Goal: Information Seeking & Learning: Learn about a topic

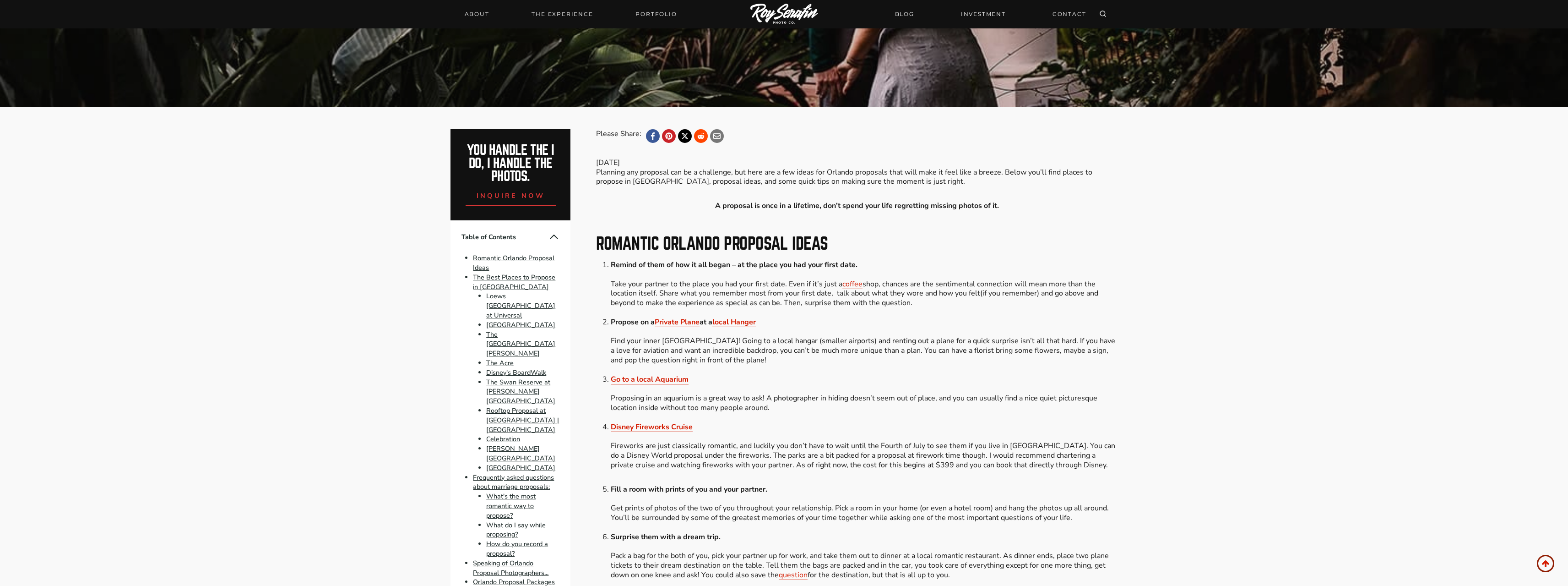
scroll to position [229, 0]
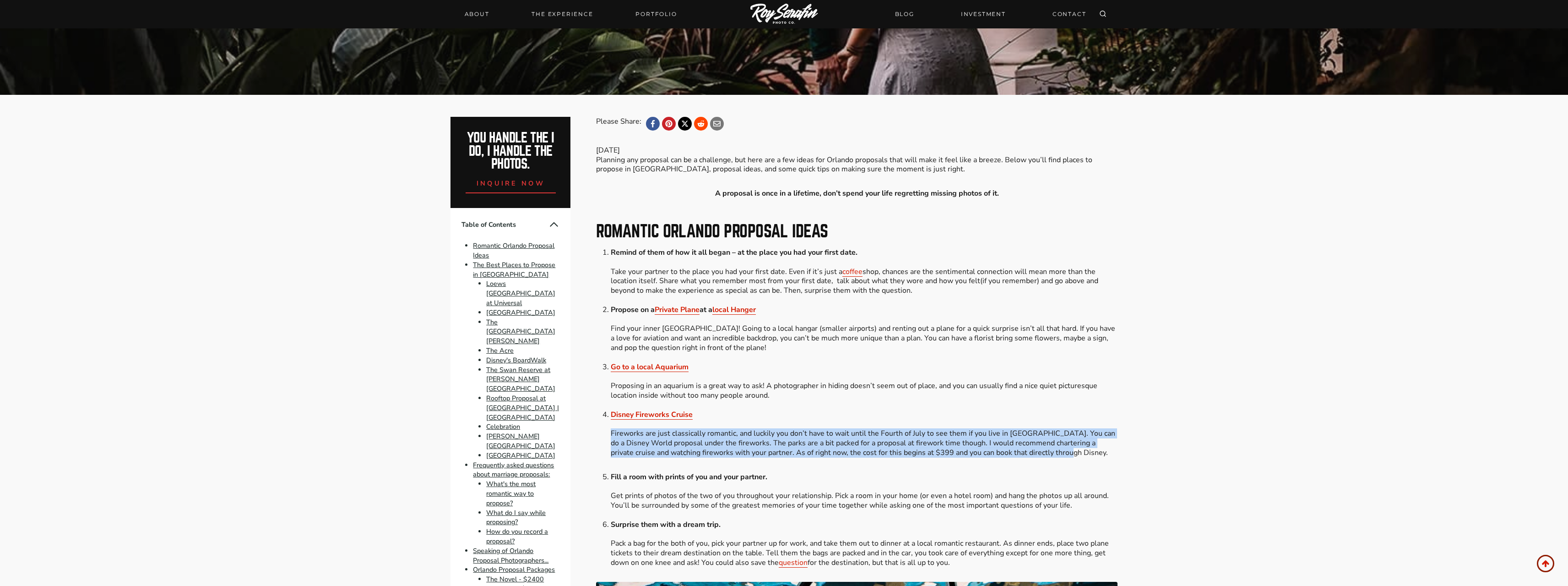
drag, startPoint x: 610, startPoint y: 432, endPoint x: 1074, endPoint y: 455, distance: 464.6
click at [1074, 455] on ol "Remind of them of how it all began – at the place you had your first date. Take…" at bounding box center [857, 353] width 521 height 210
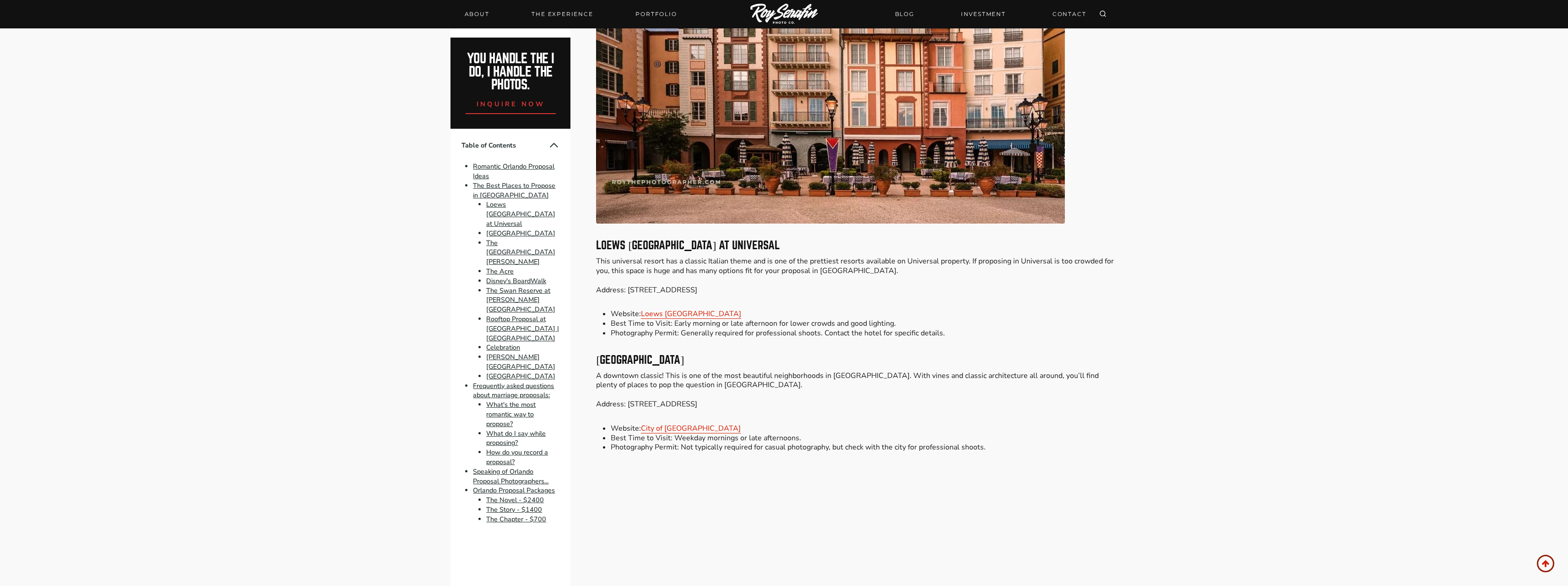
scroll to position [1374, 0]
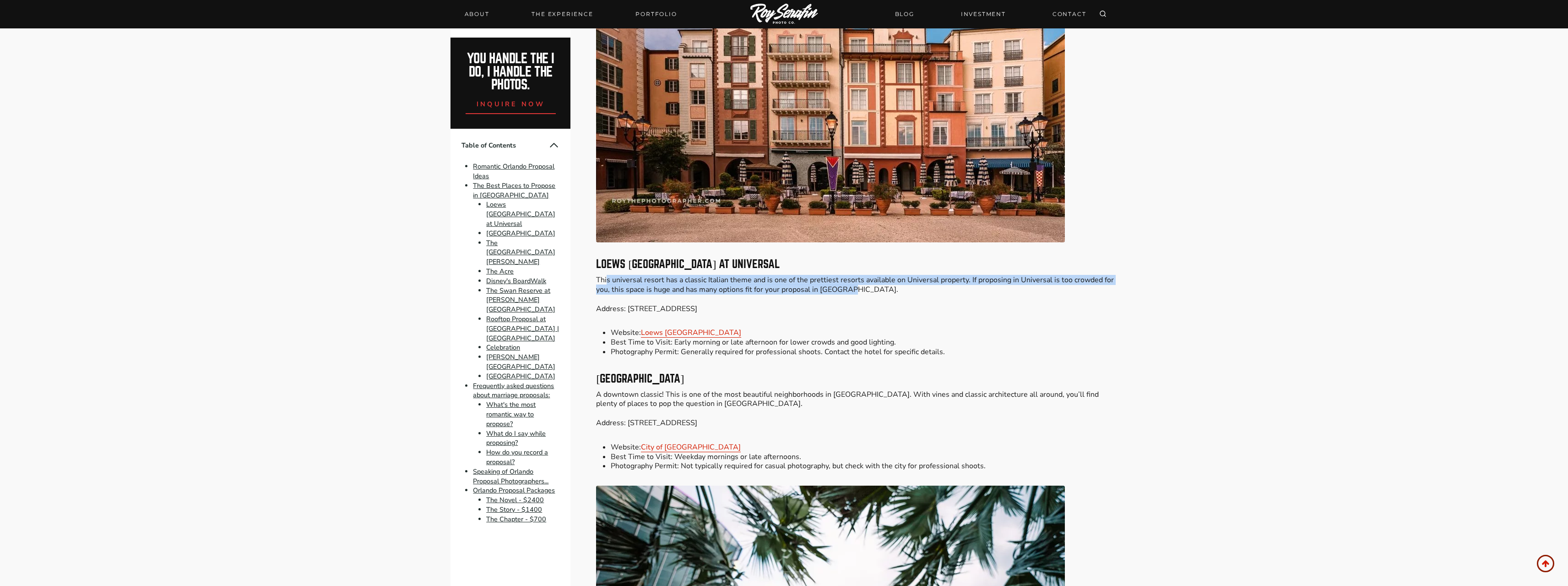
drag, startPoint x: 608, startPoint y: 282, endPoint x: 882, endPoint y: 293, distance: 274.2
click at [882, 293] on p "This universal resort has a classic Italian theme and is one of the prettiest r…" at bounding box center [857, 294] width 521 height 38
drag, startPoint x: 612, startPoint y: 283, endPoint x: 846, endPoint y: 292, distance: 234.2
click at [846, 292] on p "This universal resort has a classic Italian theme and is one of the prettiest r…" at bounding box center [857, 294] width 521 height 38
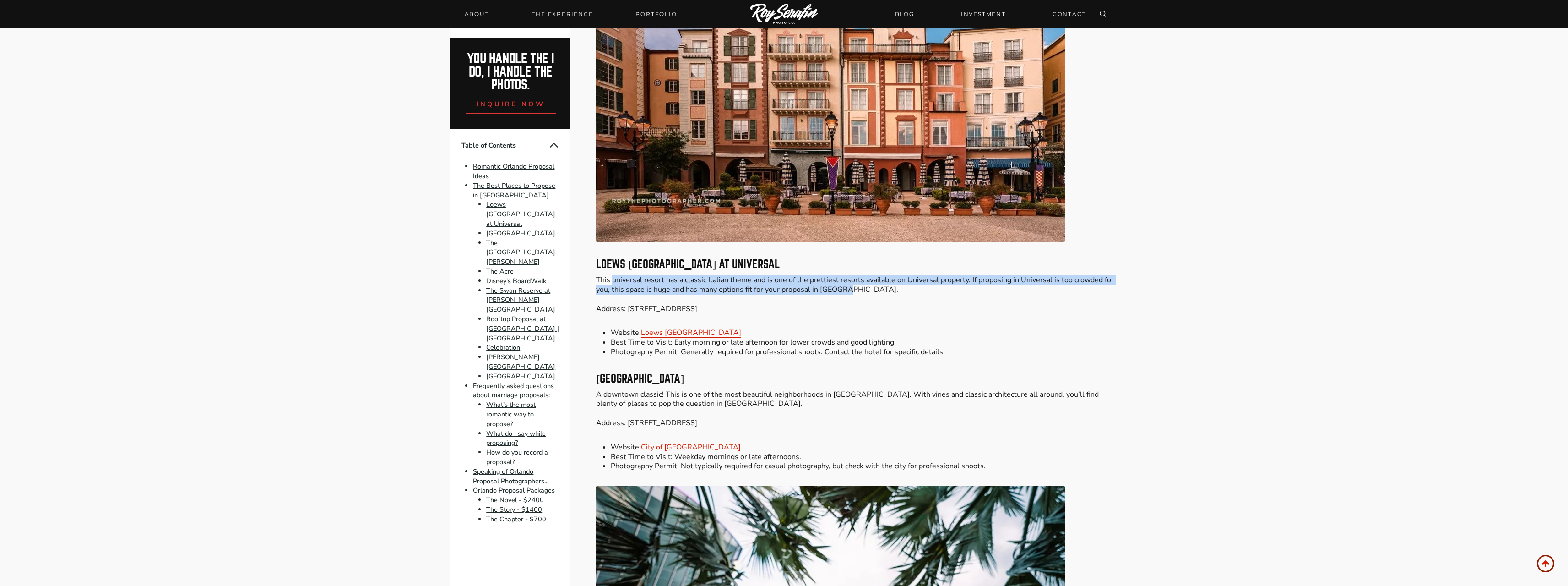
click at [846, 292] on p "This universal resort has a classic Italian theme and is one of the prettiest r…" at bounding box center [857, 294] width 521 height 38
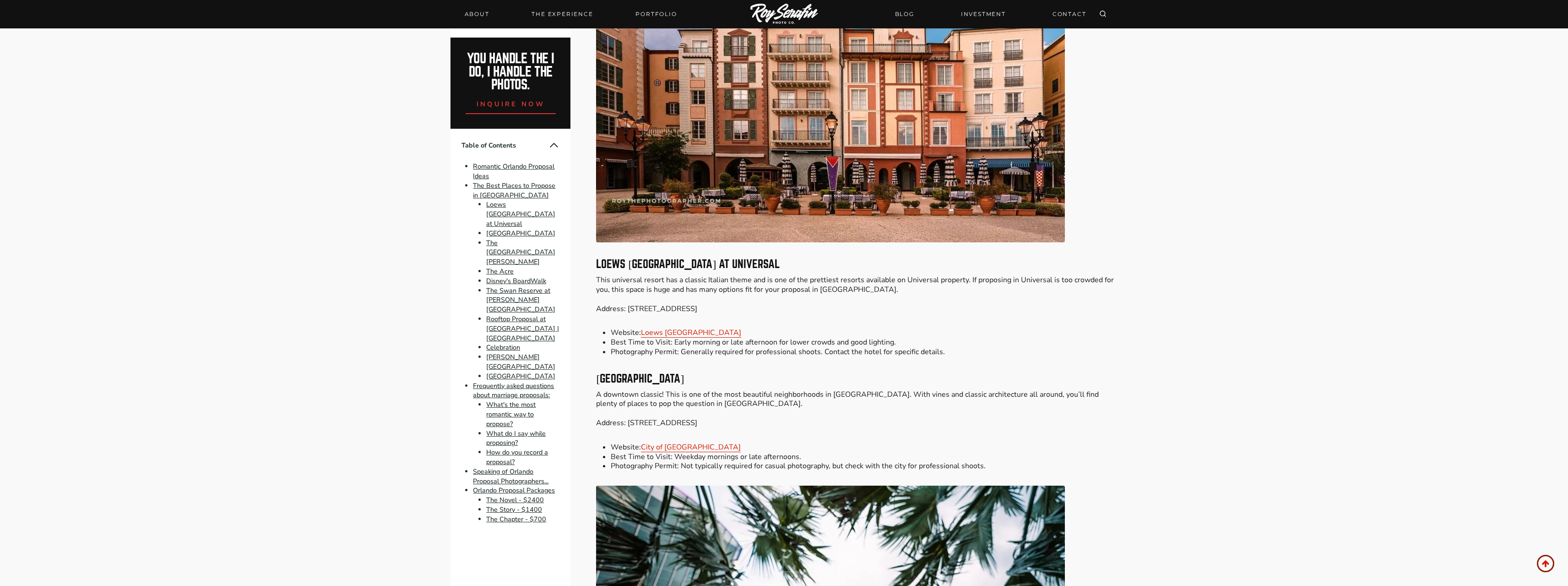
drag, startPoint x: 675, startPoint y: 340, endPoint x: 944, endPoint y: 357, distance: 269.5
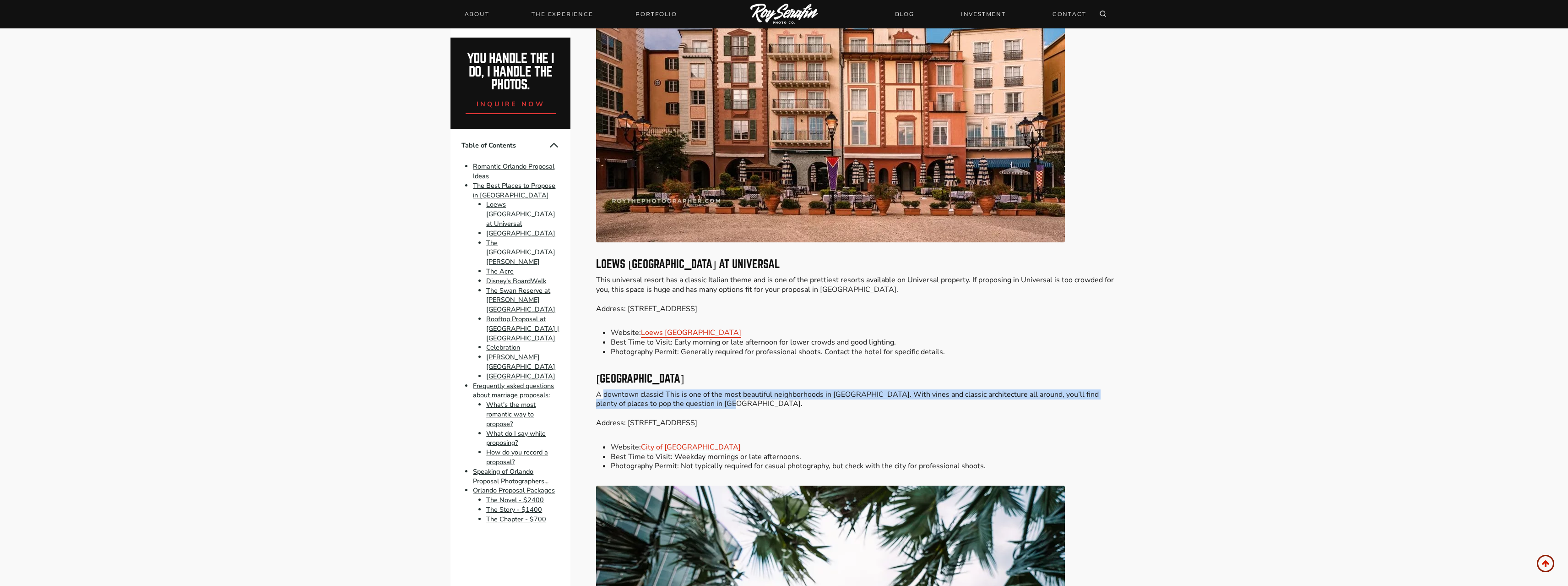
drag, startPoint x: 604, startPoint y: 397, endPoint x: 786, endPoint y: 402, distance: 182.1
click at [786, 402] on p "A downtown classic! This is one of the most beautiful neighborhoods in [GEOGRAP…" at bounding box center [857, 409] width 521 height 38
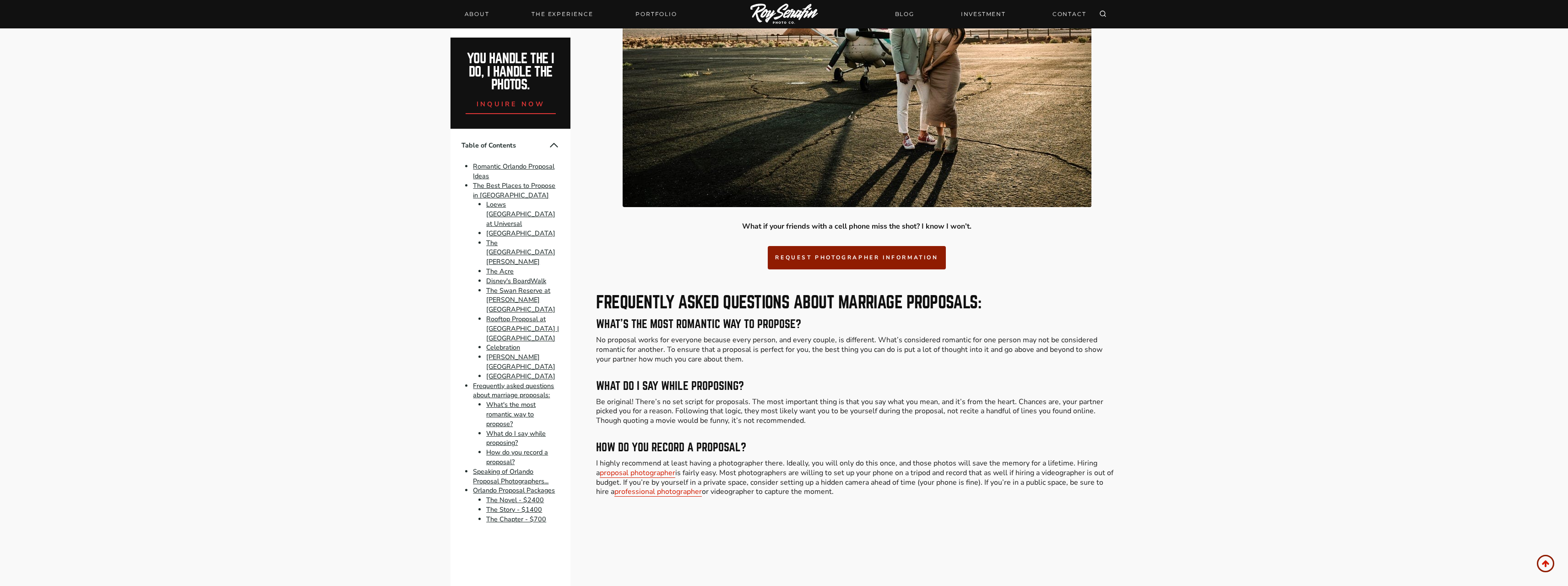
scroll to position [5405, 0]
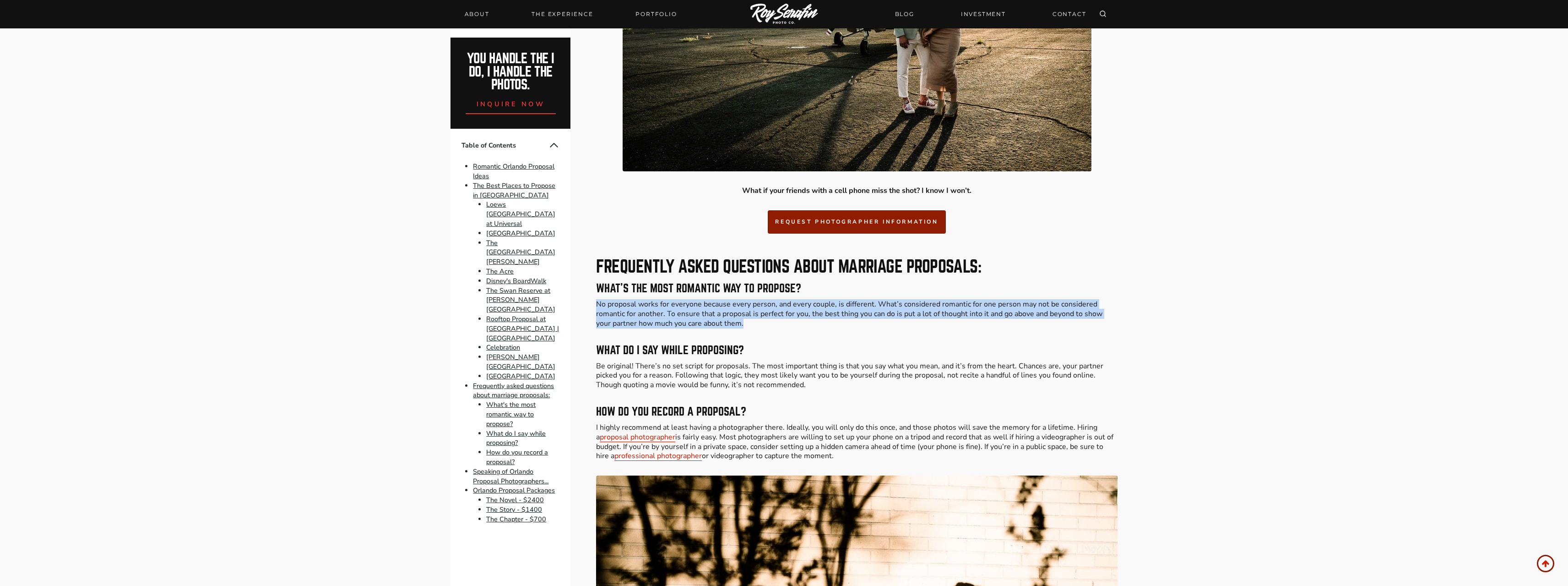
drag, startPoint x: 599, startPoint y: 304, endPoint x: 762, endPoint y: 326, distance: 164.5
click at [762, 326] on p "No proposal works for everyone because every person, and every couple, is diffe…" at bounding box center [857, 313] width 521 height 29
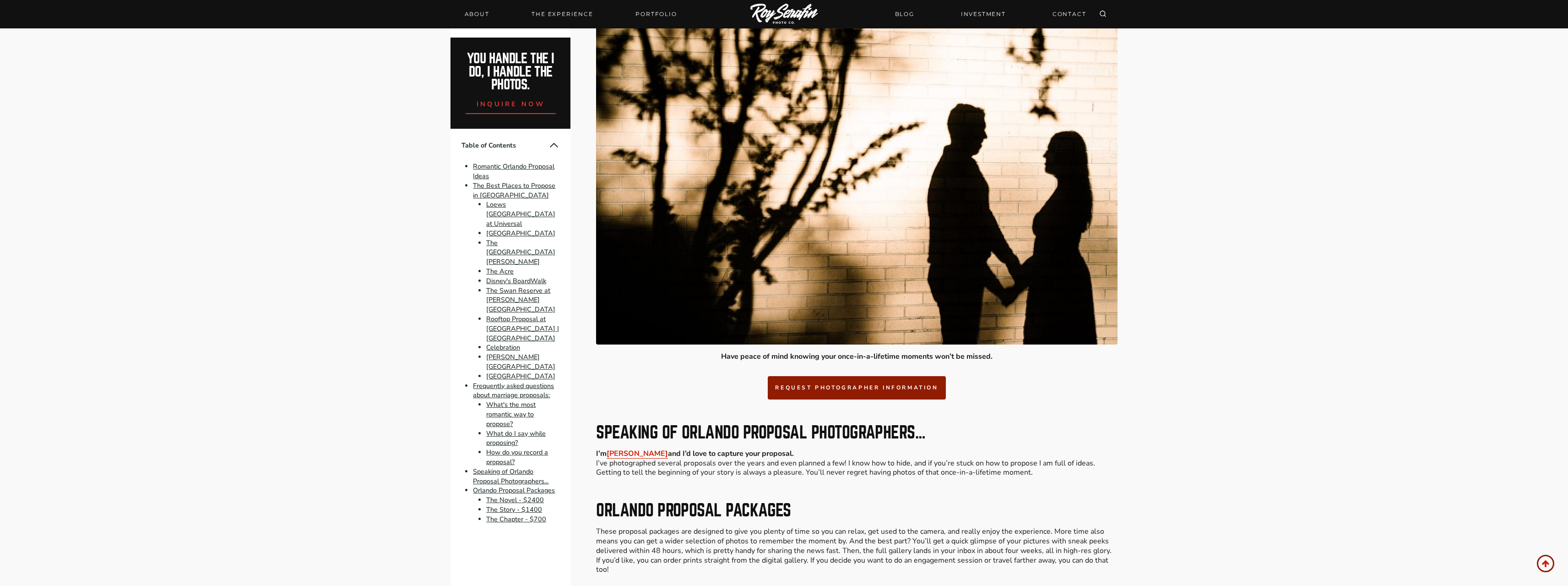
scroll to position [6046, 0]
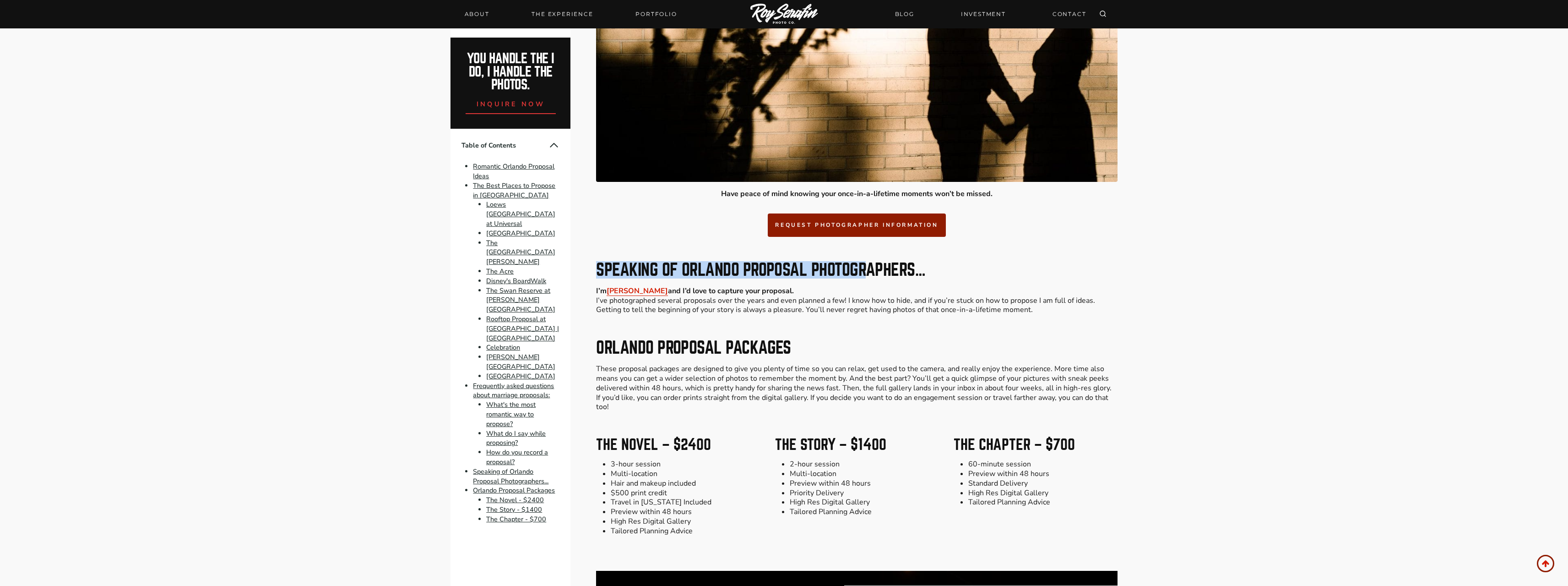
drag, startPoint x: 587, startPoint y: 274, endPoint x: 866, endPoint y: 266, distance: 279.1
click at [856, 288] on p "I’m [PERSON_NAME] and I’d love to capture your proposal. I’ve photographed seve…" at bounding box center [857, 300] width 521 height 29
drag, startPoint x: 760, startPoint y: 309, endPoint x: 863, endPoint y: 311, distance: 103.0
click at [863, 311] on p "I’m [PERSON_NAME] and I’d love to capture your proposal. I’ve photographed seve…" at bounding box center [857, 300] width 521 height 29
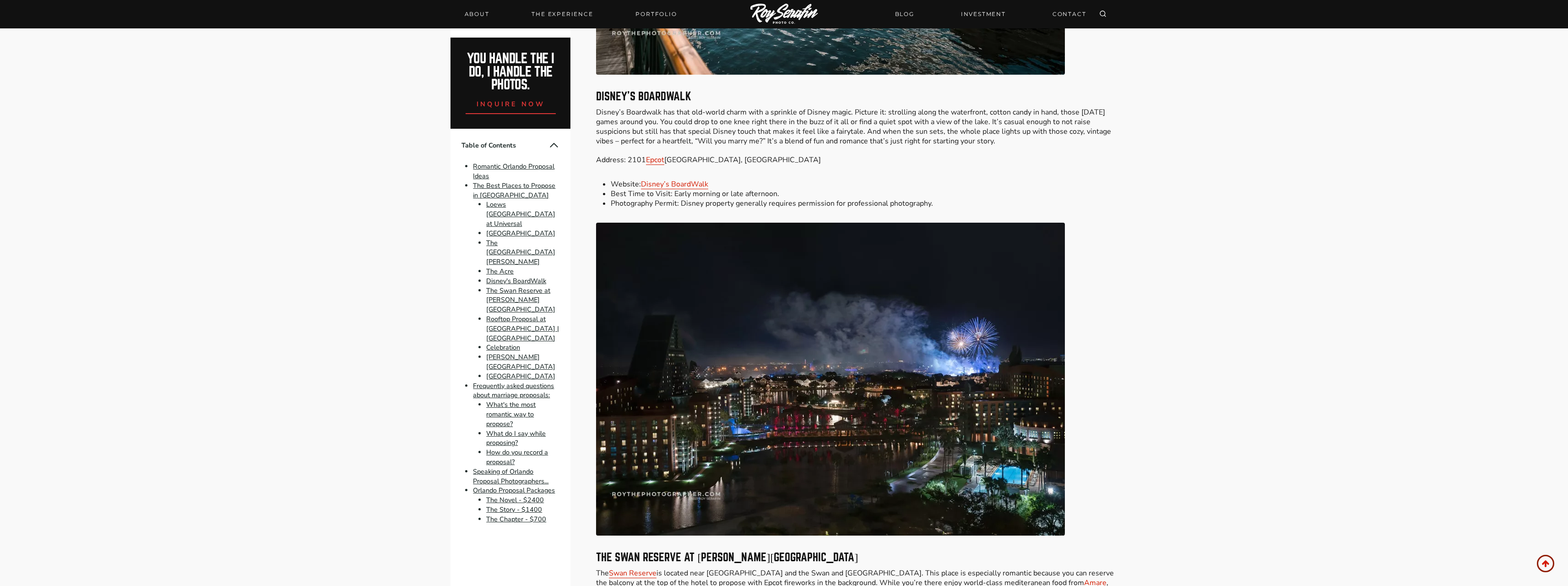
scroll to position [2657, 0]
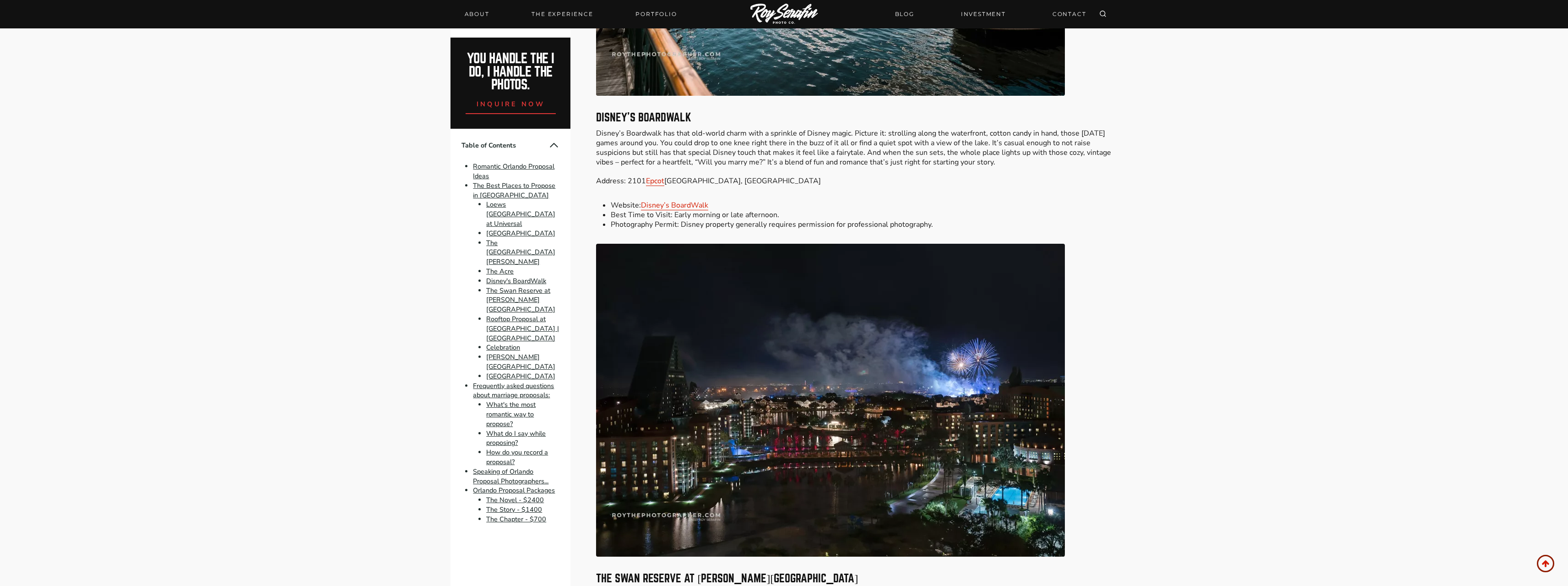
drag, startPoint x: 597, startPoint y: 133, endPoint x: 1019, endPoint y: 160, distance: 422.9
click at [1019, 160] on p "Disney’s Boardwalk has that old-world charm with a sprinkle of Disney magic. Pi…" at bounding box center [857, 157] width 521 height 57
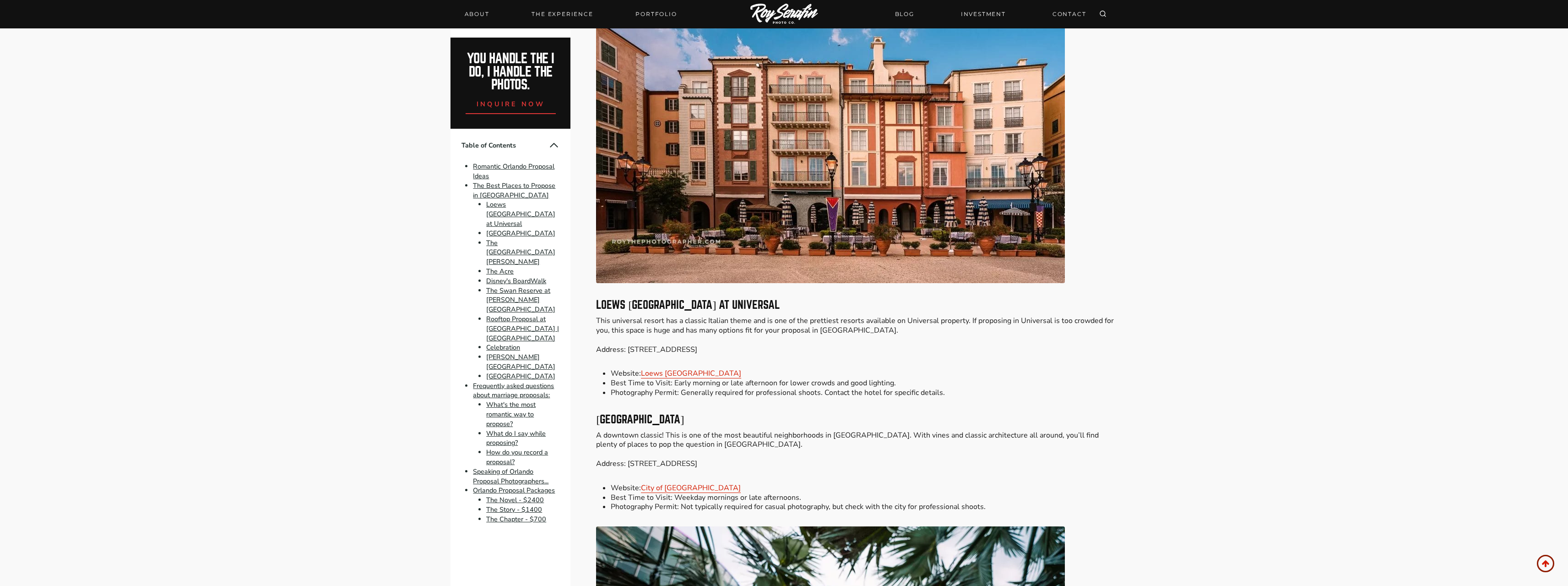
scroll to position [1328, 0]
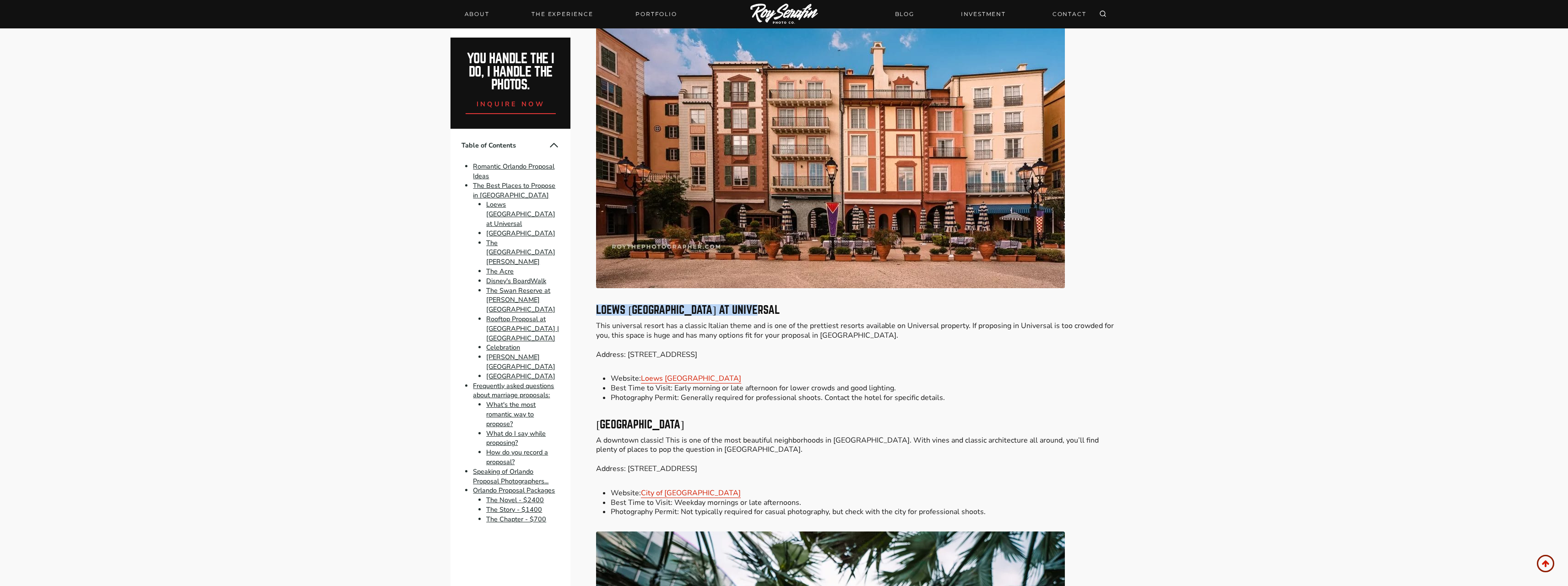
drag, startPoint x: 598, startPoint y: 313, endPoint x: 760, endPoint y: 311, distance: 162.0
click at [760, 311] on h3 "Loews [GEOGRAPHIC_DATA] at Universal" at bounding box center [857, 310] width 521 height 11
click at [782, 310] on h3 "Loews [GEOGRAPHIC_DATA] at Universal" at bounding box center [857, 310] width 521 height 11
drag, startPoint x: 782, startPoint y: 310, endPoint x: 605, endPoint y: 307, distance: 177.0
click at [605, 307] on h3 "Loews [GEOGRAPHIC_DATA] at Universal" at bounding box center [857, 310] width 521 height 11
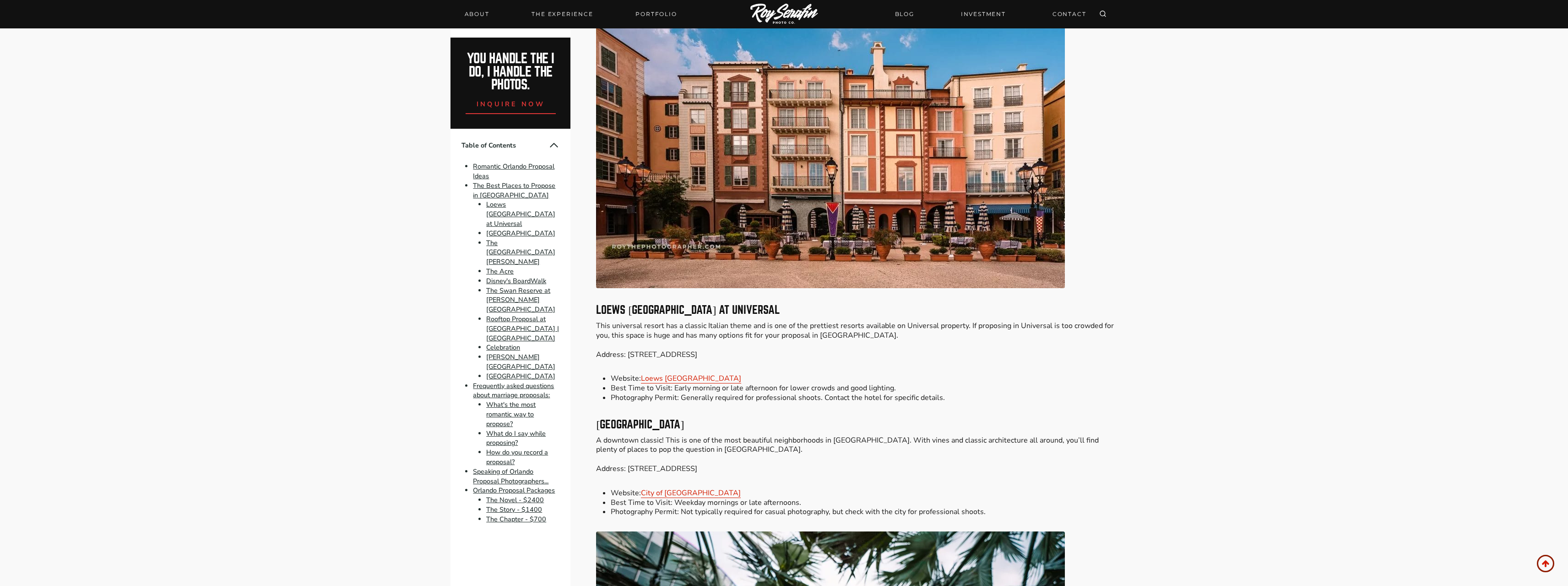
click at [529, 486] on link "Orlando Proposal Packages" at bounding box center [514, 491] width 82 height 9
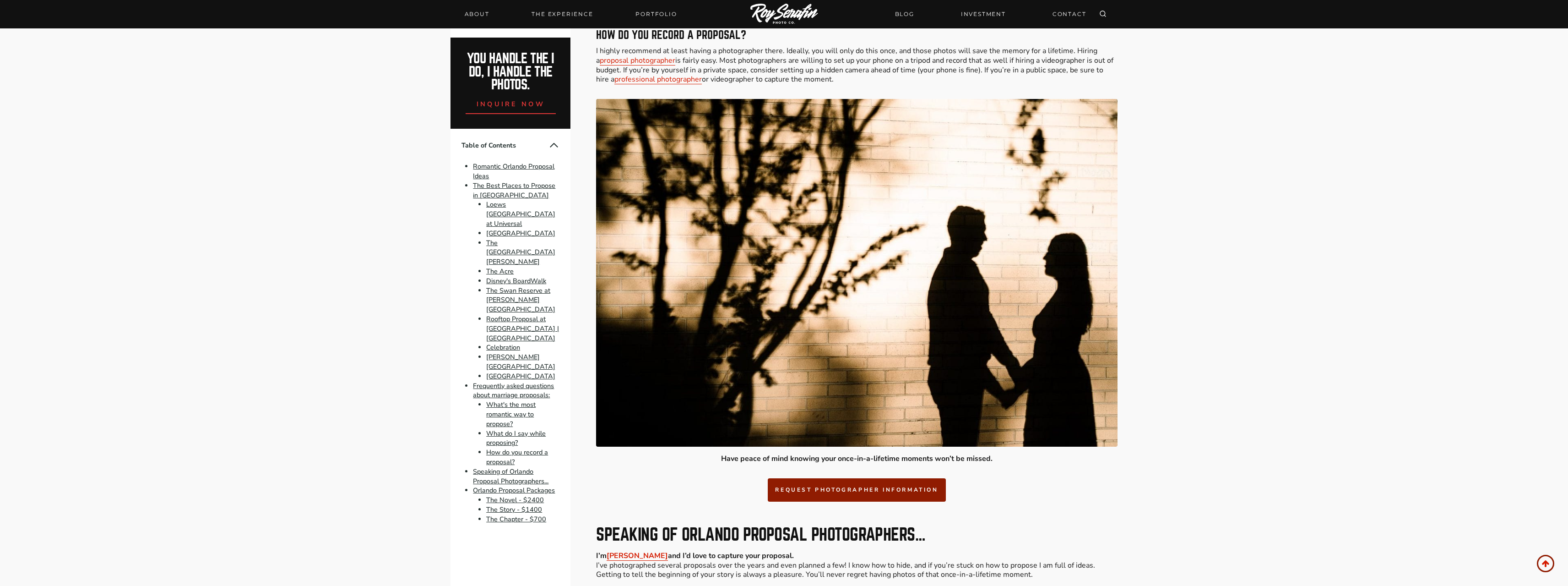
scroll to position [5533, 0]
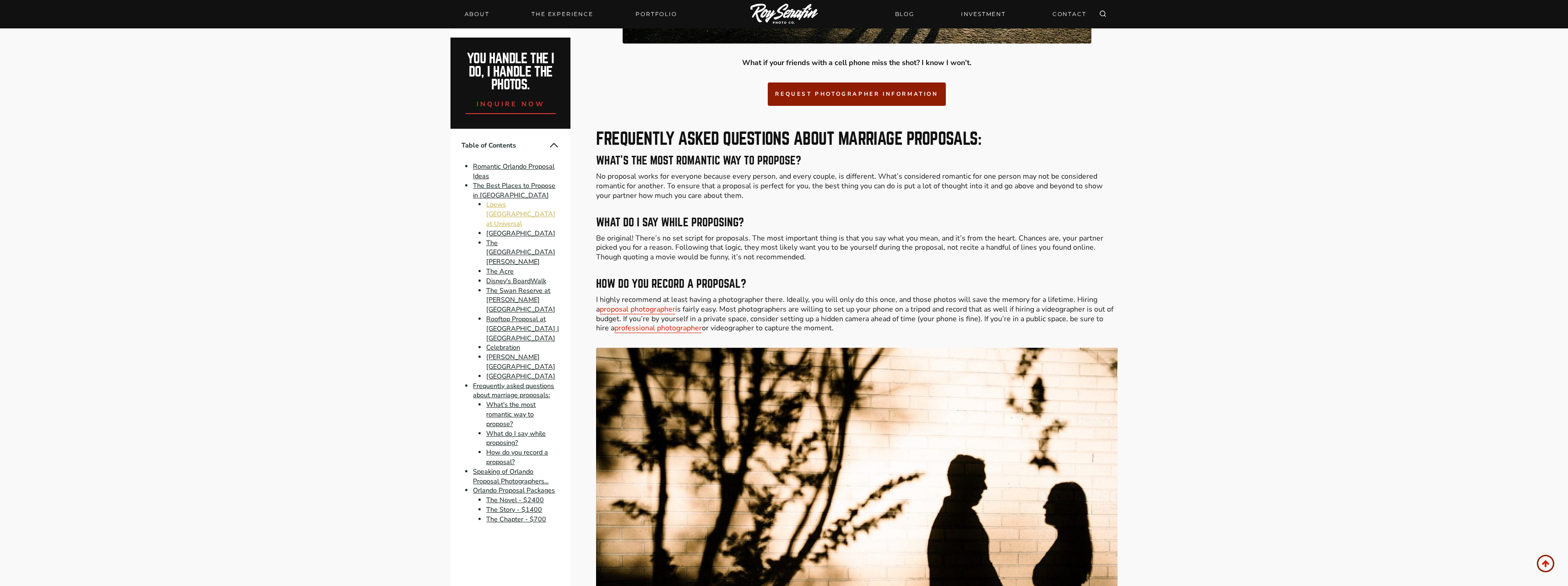
click at [513, 211] on link "Loews [GEOGRAPHIC_DATA] at Universal" at bounding box center [521, 214] width 69 height 29
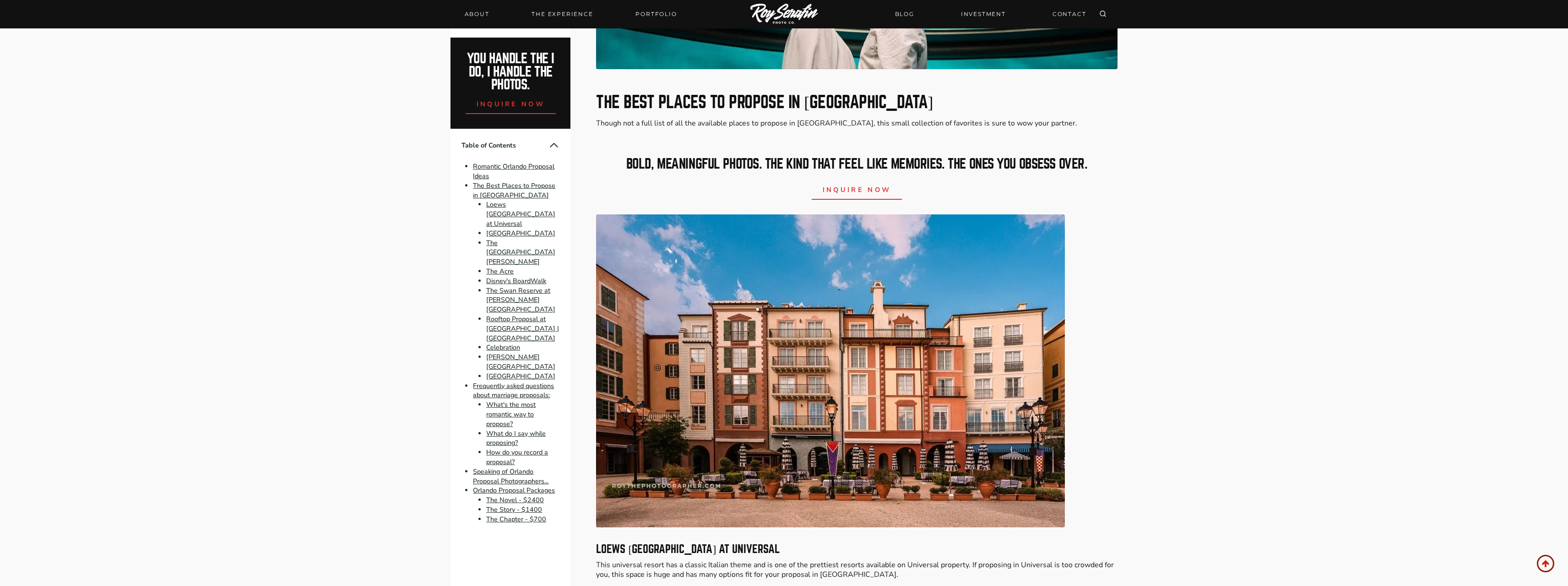
scroll to position [1238, 0]
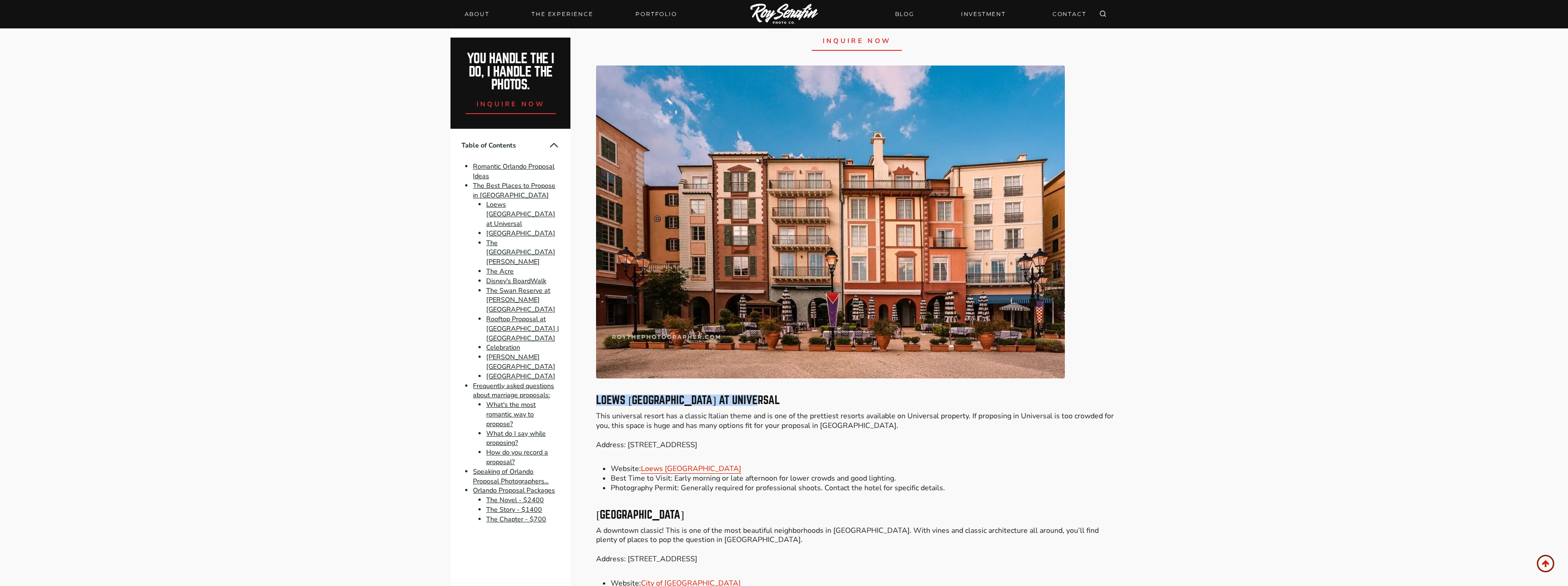
drag, startPoint x: 780, startPoint y: 396, endPoint x: 598, endPoint y: 405, distance: 182.2
click at [598, 405] on h3 "Loews [GEOGRAPHIC_DATA] at Universal" at bounding box center [857, 400] width 521 height 11
copy h3 "Loews [GEOGRAPHIC_DATA] at Universal"
